Goal: Task Accomplishment & Management: Use online tool/utility

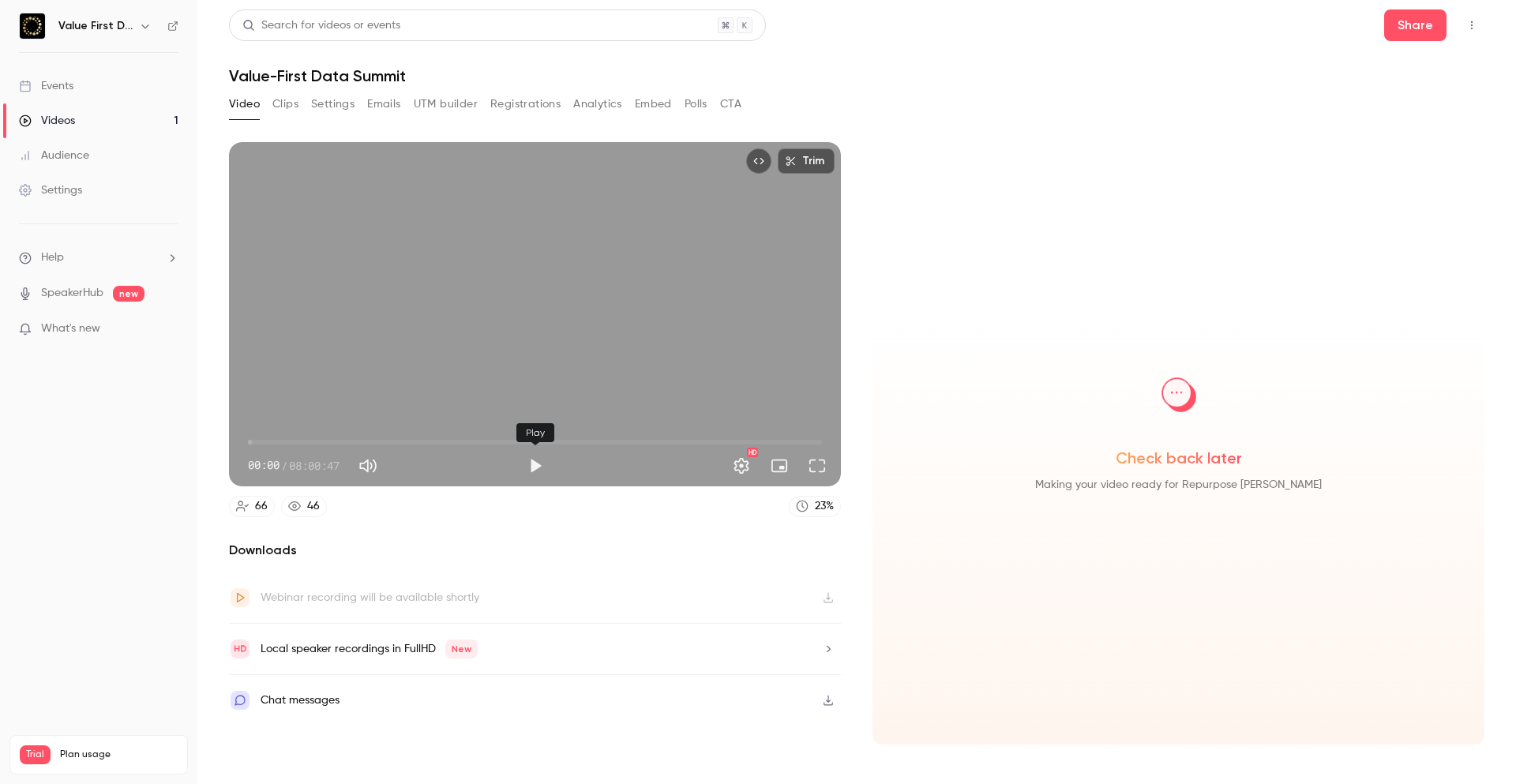
click at [536, 464] on button "Play" at bounding box center [535, 465] width 31 height 31
click at [535, 464] on button "Pause" at bounding box center [535, 465] width 31 height 31
type input "*"
click at [641, 100] on button "Embed" at bounding box center [653, 104] width 37 height 26
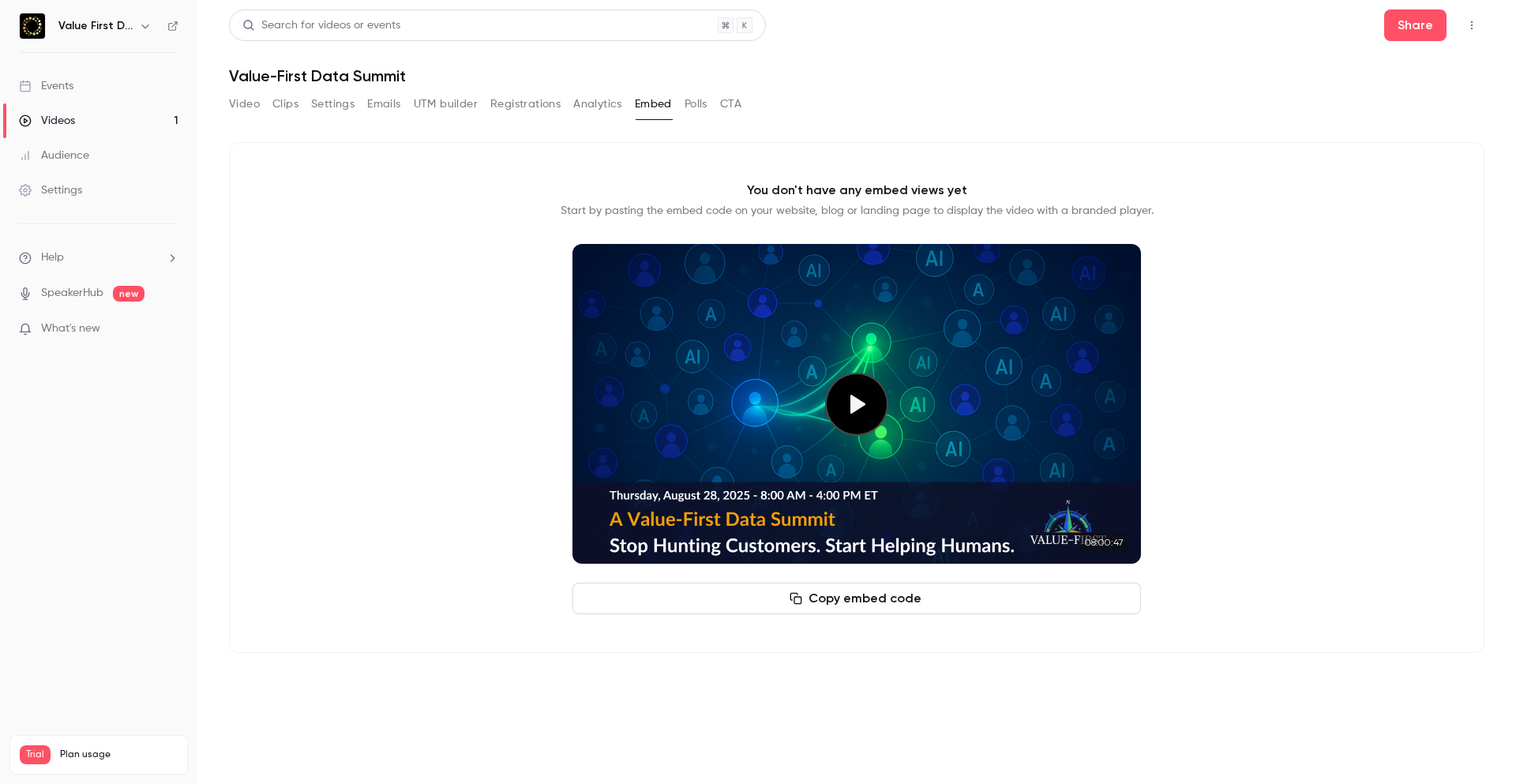
click at [844, 597] on button "Copy embed code" at bounding box center [856, 598] width 569 height 31
click at [852, 402] on button "Play video" at bounding box center [856, 404] width 64 height 64
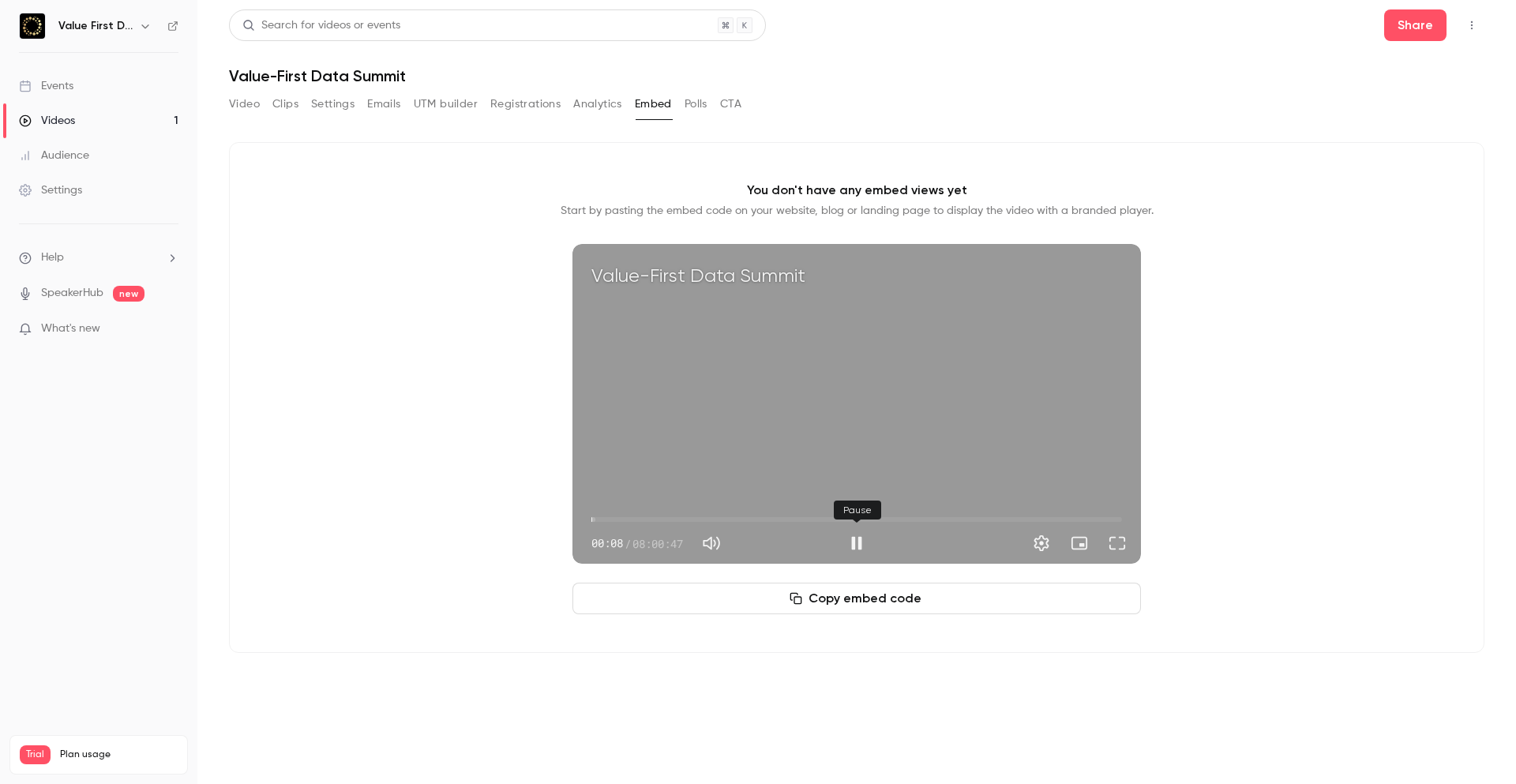
click at [858, 538] on button "Pause" at bounding box center [857, 543] width 31 height 31
type input "***"
